Goal: Task Accomplishment & Management: Manage account settings

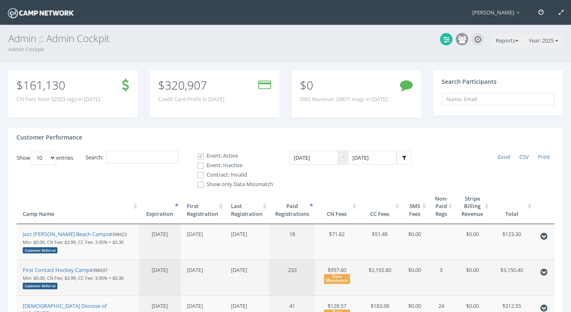
click at [126, 273] on td "First Contact Hockey Camp #398437 Min: $0.00, CN Fee: $3.99, CC Fee: 3.95% + $0…" at bounding box center [78, 278] width 123 height 36
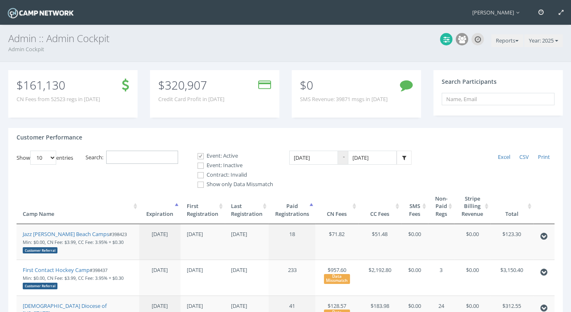
paste input "397105"
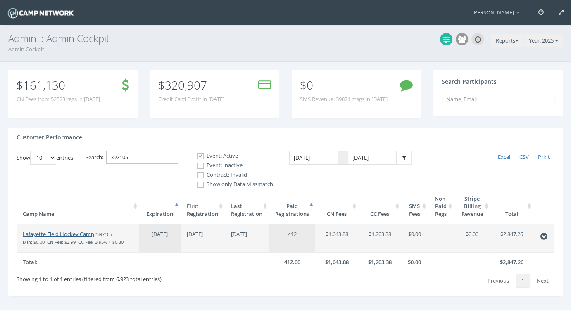
type input "397105"
click at [60, 230] on link "Lafayette Field Hockey Camp" at bounding box center [58, 233] width 71 height 7
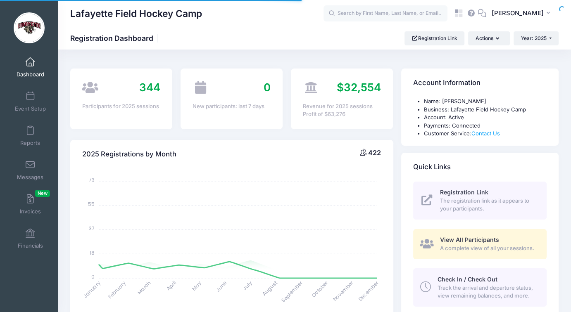
select select
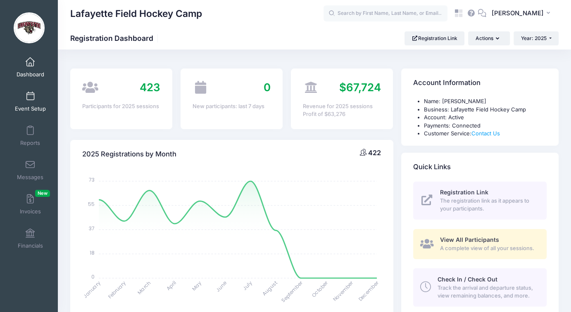
click at [23, 107] on span "Event Setup" at bounding box center [30, 108] width 31 height 7
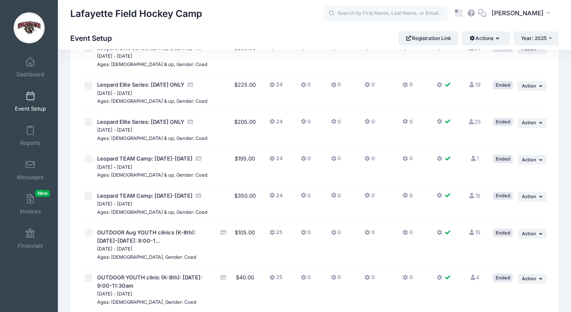
scroll to position [1076, 0]
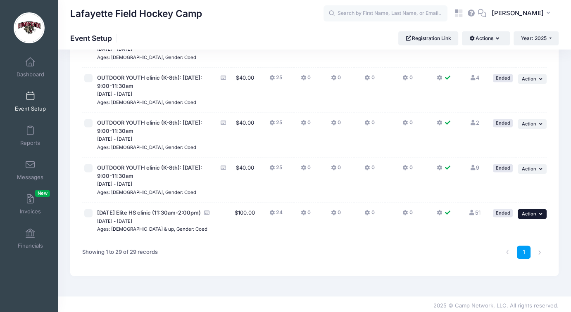
click at [534, 211] on span "Action" at bounding box center [529, 214] width 14 height 6
click at [503, 256] on link "Duplicate Session" at bounding box center [505, 261] width 75 height 16
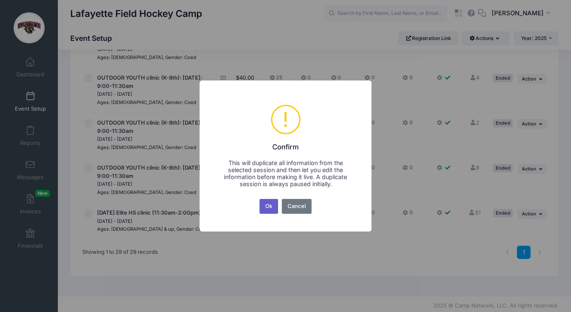
click at [273, 209] on button "Ok" at bounding box center [268, 206] width 19 height 15
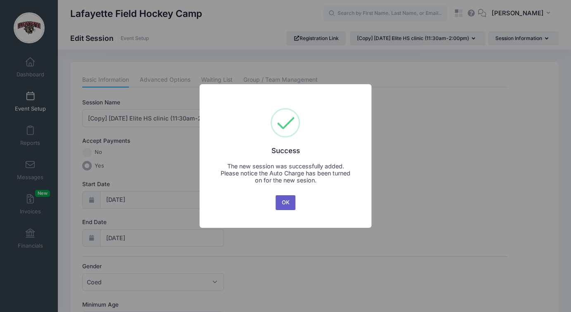
click at [291, 199] on button "OK" at bounding box center [286, 202] width 20 height 15
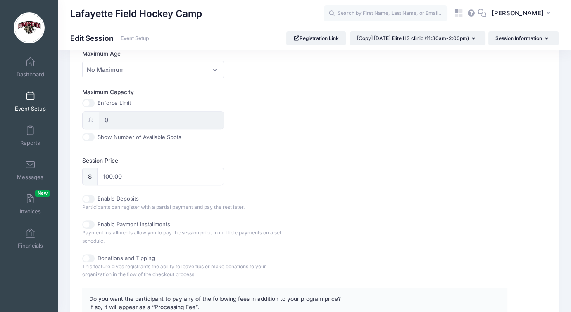
scroll to position [410, 0]
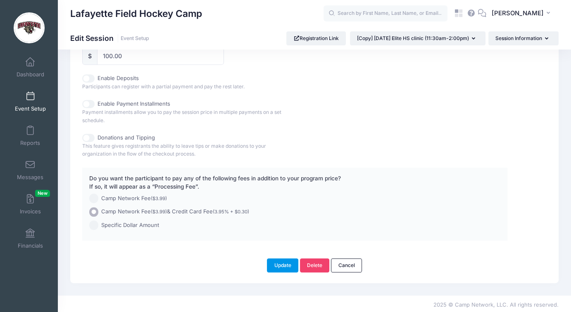
click at [272, 263] on button "Update" at bounding box center [282, 266] width 31 height 14
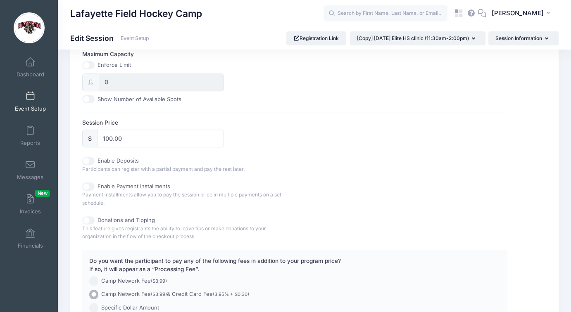
click at [105, 157] on label "Enable Deposits" at bounding box center [117, 161] width 41 height 8
click at [95, 157] on input "Enable Deposits" at bounding box center [88, 161] width 12 height 8
checkbox input "true"
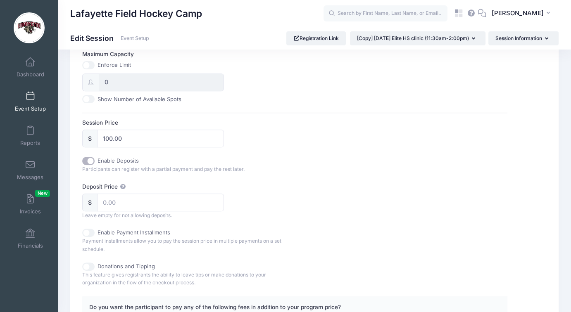
scroll to position [369, 0]
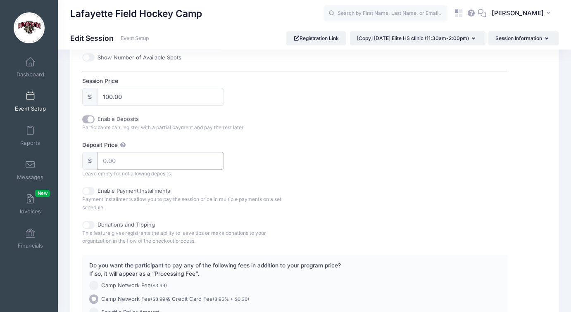
click at [128, 162] on input "Deposit Price" at bounding box center [160, 161] width 127 height 18
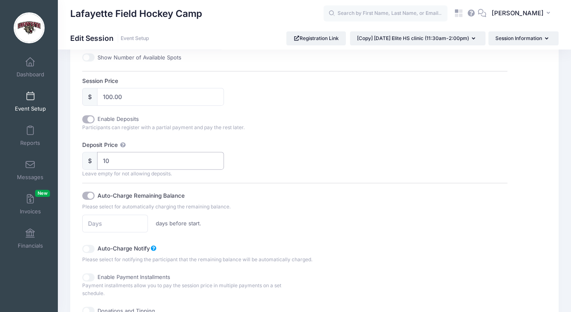
type input "10"
click at [295, 151] on div "Deposit Price $ 10 Leave empty for not allowing deposits. Auto-Charge Remaining…" at bounding box center [294, 202] width 425 height 123
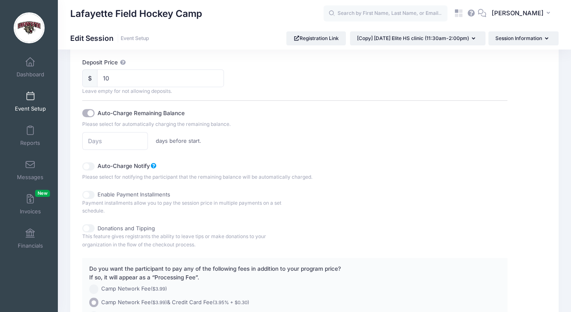
scroll to position [410, 0]
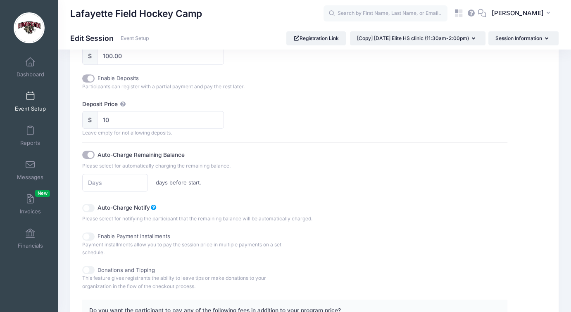
click at [86, 204] on input "Auto-Charge Notify" at bounding box center [88, 208] width 12 height 8
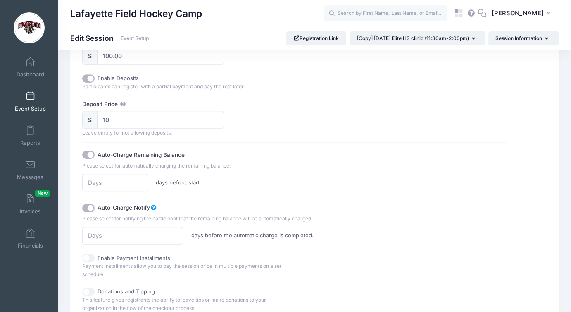
click at [88, 204] on input "Auto-Charge Notify" at bounding box center [88, 208] width 12 height 8
checkbox input "false"
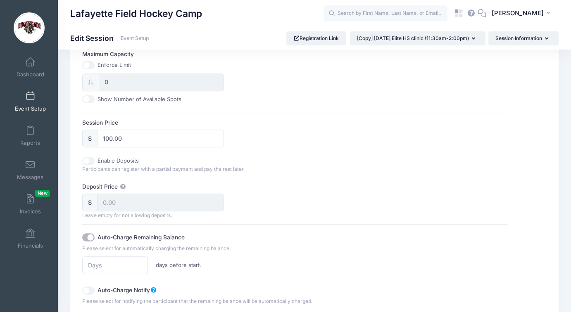
scroll to position [369, 0]
